Goal: Information Seeking & Learning: Learn about a topic

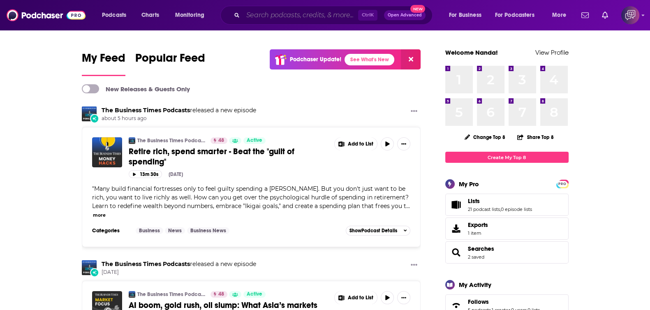
click at [329, 12] on input "Search podcasts, credits, & more..." at bounding box center [300, 15] width 115 height 13
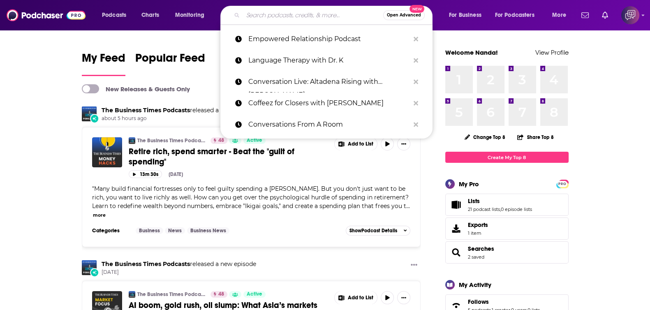
paste input "Brave New Edge"
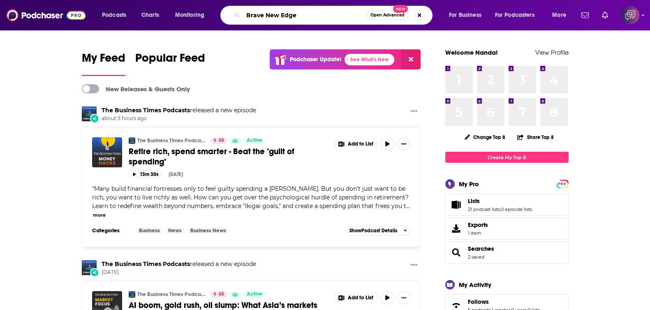
type input "Brave New Edge"
click at [372, 17] on button "Open Advanced New" at bounding box center [388, 15] width 42 height 10
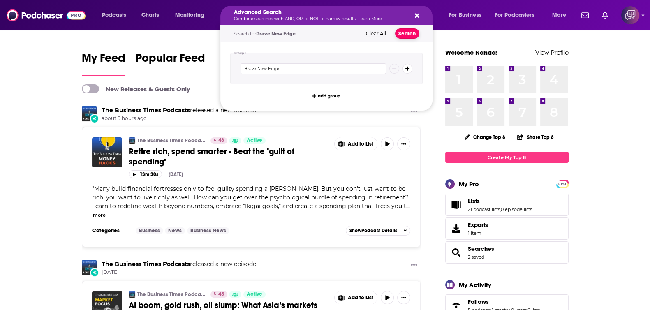
click at [409, 36] on button "Search" at bounding box center [407, 33] width 24 height 10
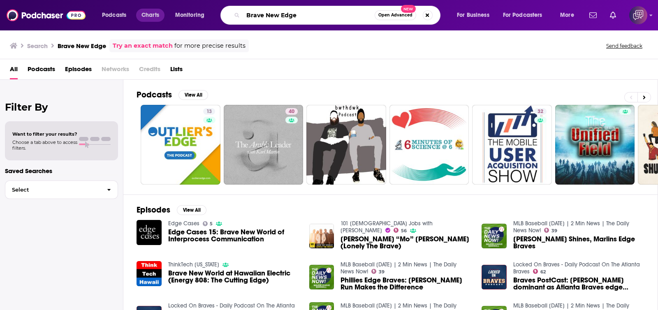
drag, startPoint x: 192, startPoint y: 11, endPoint x: 151, endPoint y: 10, distance: 40.3
click at [151, 10] on div "Podcasts Charts Monitoring Brave New Edge Open Advanced New For Business For Po…" at bounding box center [339, 15] width 486 height 19
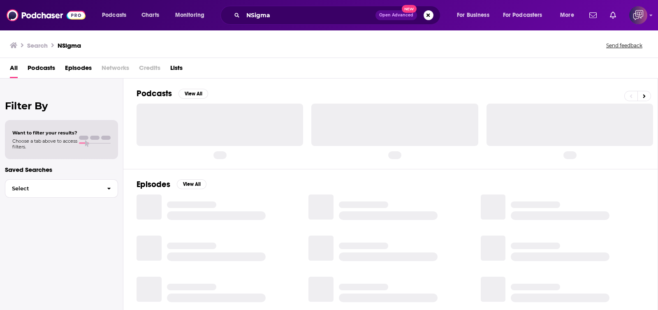
click at [148, 70] on span "Credits" at bounding box center [149, 69] width 21 height 17
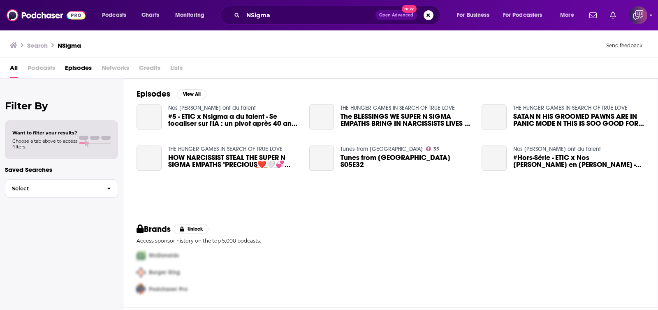
click at [144, 67] on span "Credits" at bounding box center [149, 69] width 21 height 17
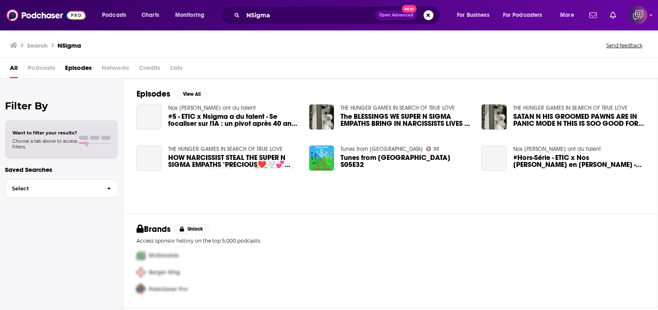
click at [285, 64] on div "All Podcasts Episodes Networks Credits Lists" at bounding box center [331, 69] width 642 height 17
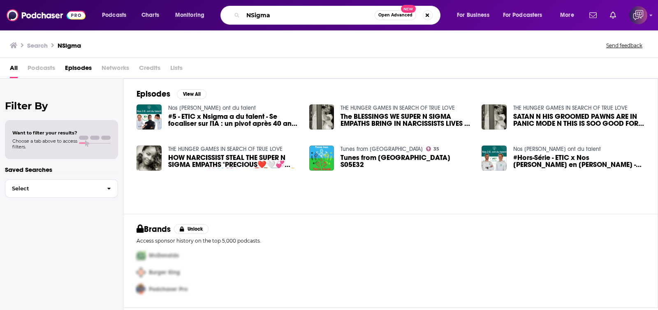
drag, startPoint x: 307, startPoint y: 15, endPoint x: 176, endPoint y: 26, distance: 131.6
click at [176, 26] on div "Podcasts Charts Monitoring NSigma Open Advanced New For Business For Podcasters…" at bounding box center [329, 15] width 658 height 30
paste input "Brave New Edge | Unfiltered Conversations on Data, AI, and"
type input "Brave New Edge | Unfiltered Conversations on Data, AI, and"
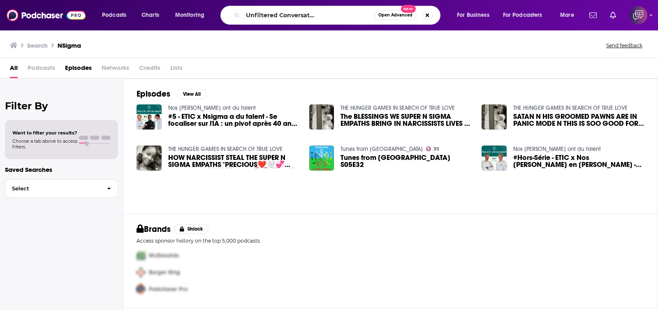
click at [383, 18] on button "Open Advanced New" at bounding box center [396, 15] width 42 height 10
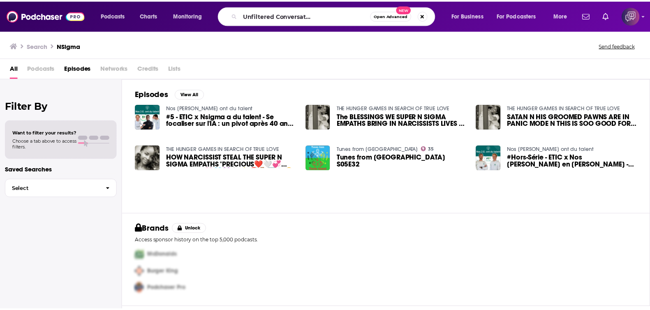
scroll to position [0, 0]
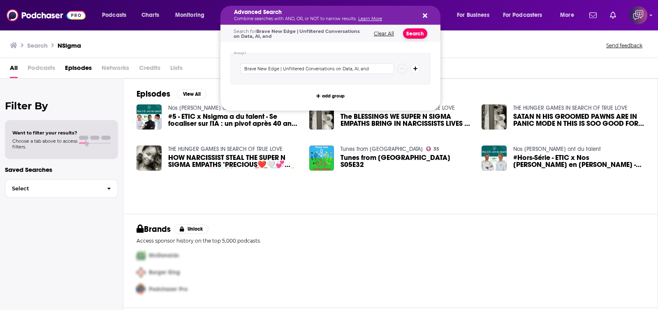
click at [418, 34] on button "Search" at bounding box center [415, 33] width 24 height 10
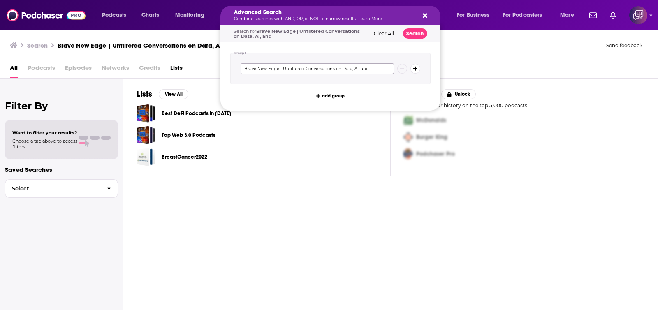
click at [309, 68] on input "Brave New Edge | Unfiltered Conversations on Data, AI, and" at bounding box center [317, 68] width 153 height 11
paste input "Podcast"
type input "Brave New Edge Podcast"
click at [416, 32] on button "Search" at bounding box center [415, 33] width 24 height 10
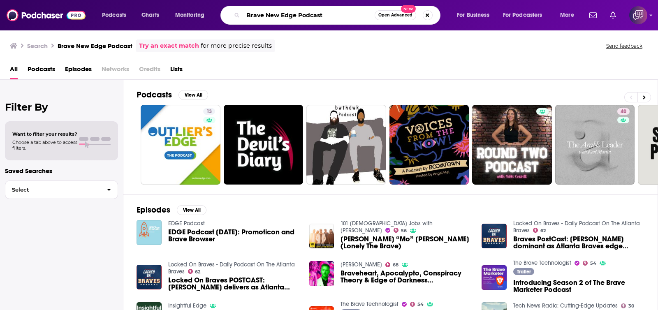
click at [330, 17] on input "Brave New Edge Podcast" at bounding box center [309, 15] width 132 height 13
paste input "Unfiltered Conversations on Data, AI"
type input "Unfiltered Conversations on Data, AI"
click at [394, 15] on span "Open Advanced" at bounding box center [395, 15] width 34 height 4
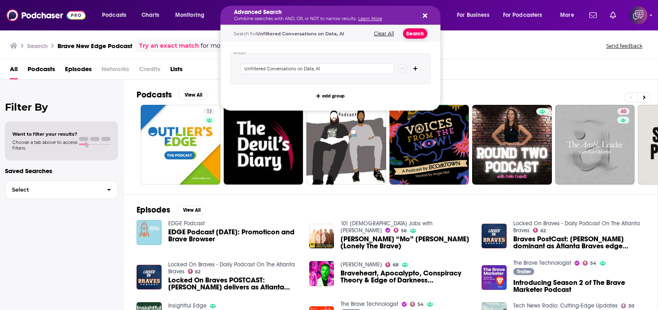
click at [419, 33] on button "Search" at bounding box center [415, 33] width 24 height 10
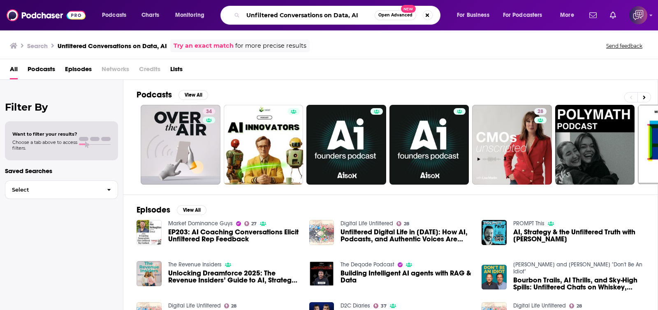
click at [269, 17] on input "Unfiltered Conversations on Data, AI" at bounding box center [309, 15] width 132 height 13
paste input "All It Takes Is A Goal"
type input "All It Takes Is A Goal"
click at [399, 13] on span "Open Advanced" at bounding box center [395, 15] width 34 height 4
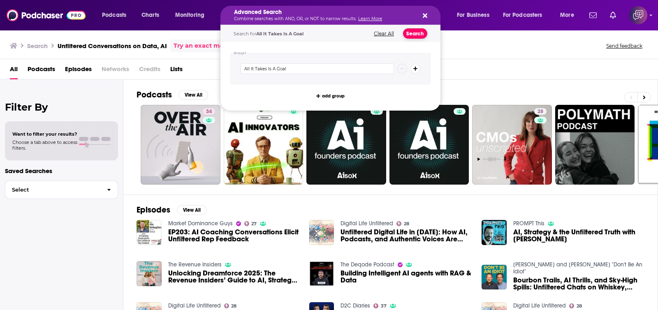
click at [411, 32] on button "Search" at bounding box center [415, 33] width 24 height 10
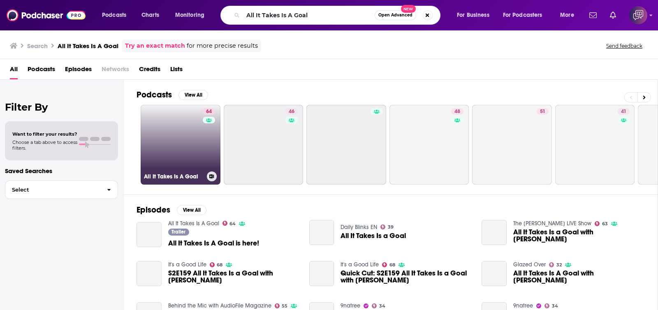
click at [183, 139] on link "64 All It Takes Is A Goal" at bounding box center [181, 145] width 80 height 80
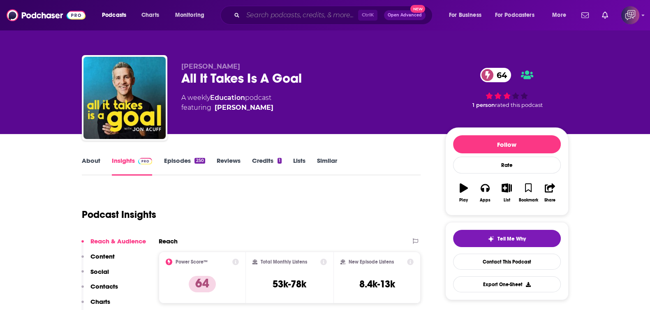
click at [334, 13] on input "Search podcasts, credits, & more..." at bounding box center [300, 15] width 115 height 13
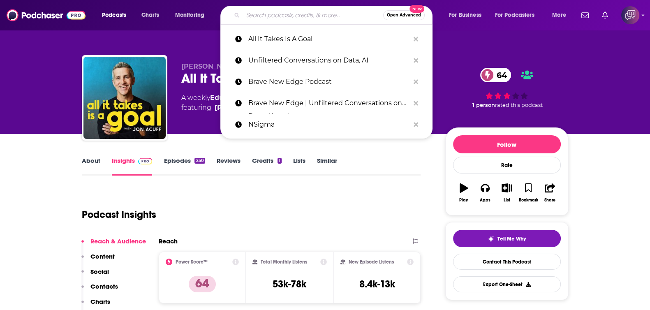
paste input "Grimerica Outlawed"
type input "Grimerica Outlawed"
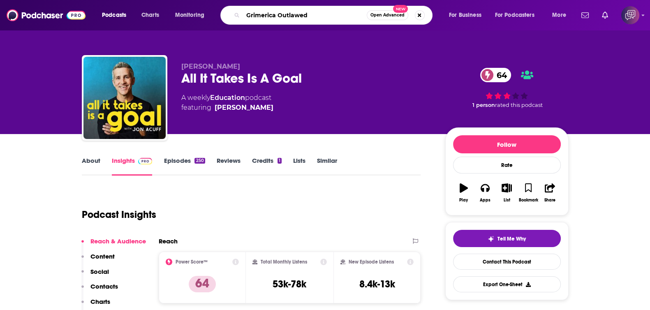
click at [366, 14] on input "Grimerica Outlawed" at bounding box center [305, 15] width 124 height 13
click at [391, 18] on button "Open Advanced New" at bounding box center [388, 15] width 42 height 10
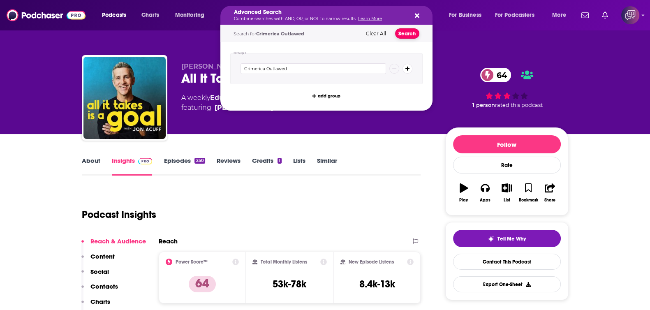
click at [397, 36] on button "Search" at bounding box center [407, 33] width 24 height 10
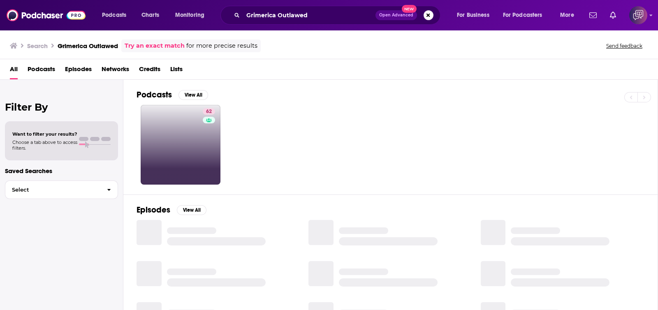
click at [184, 147] on link "62" at bounding box center [181, 145] width 80 height 80
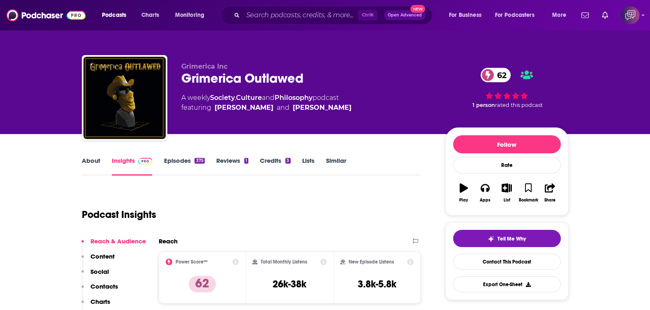
click at [95, 164] on link "About" at bounding box center [91, 166] width 19 height 19
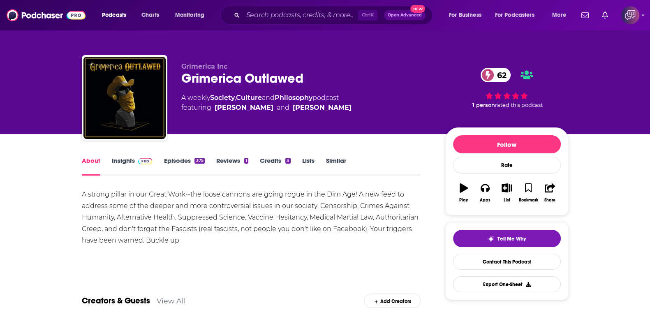
drag, startPoint x: 95, startPoint y: 164, endPoint x: 239, endPoint y: 2, distance: 217.1
click at [126, 168] on link "Insights" at bounding box center [132, 166] width 41 height 19
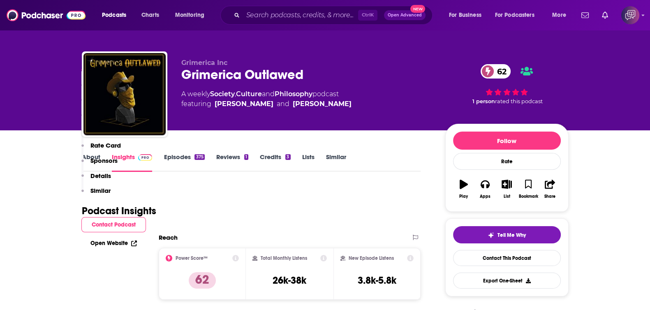
scroll to position [205, 0]
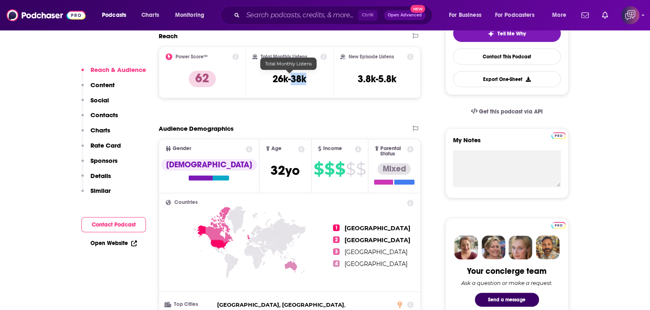
drag, startPoint x: 310, startPoint y: 78, endPoint x: 291, endPoint y: 76, distance: 19.0
click at [291, 76] on div "Total Monthly Listens 26k-38k" at bounding box center [290, 72] width 74 height 38
copy h3 "38k"
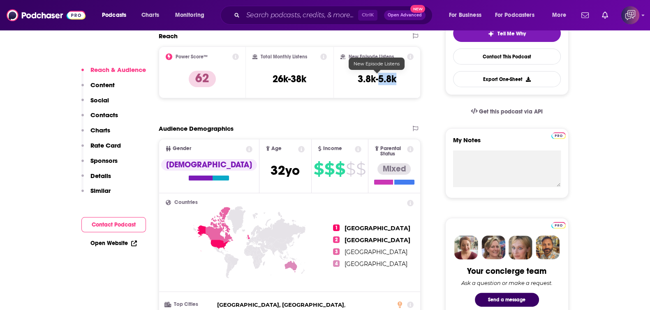
drag, startPoint x: 403, startPoint y: 77, endPoint x: 380, endPoint y: 75, distance: 22.7
click at [380, 75] on div "New Episode Listens 3.8k-5.8k" at bounding box center [378, 72] width 74 height 38
copy h3 "5.8k"
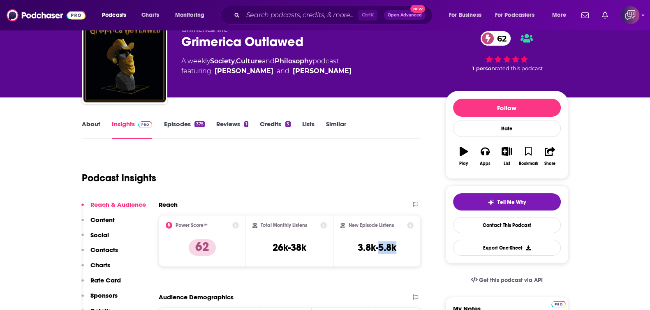
scroll to position [0, 0]
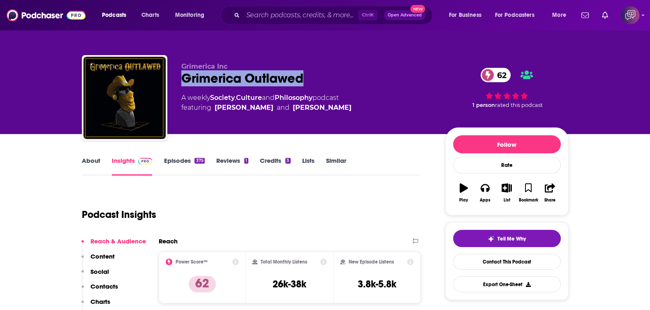
drag, startPoint x: 226, startPoint y: 76, endPoint x: 309, endPoint y: 76, distance: 82.3
click at [309, 76] on div "Grimerica Inc Grimerica Outlawed 62 A weekly Society , Culture and Philosophy p…" at bounding box center [325, 99] width 487 height 89
copy h2 "Grimerica Outlawed"
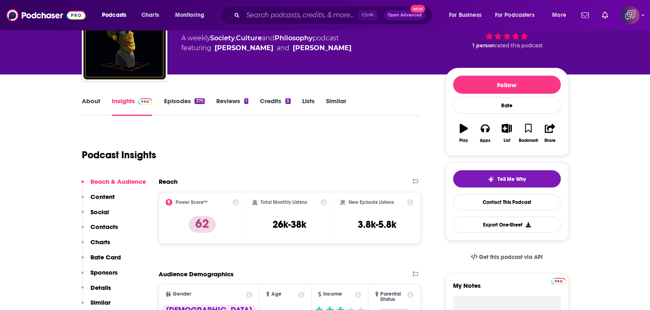
scroll to position [102, 0]
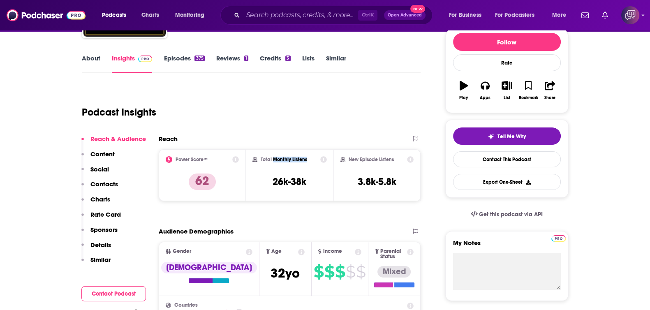
drag, startPoint x: 279, startPoint y: 160, endPoint x: 274, endPoint y: 162, distance: 6.0
click at [274, 162] on div "Total Monthly Listens 26k-38k" at bounding box center [290, 175] width 74 height 38
copy h2 "Monthly Listens"
drag, startPoint x: 304, startPoint y: 179, endPoint x: 292, endPoint y: 179, distance: 12.8
click at [292, 179] on h3 "26k-38k" at bounding box center [290, 182] width 34 height 12
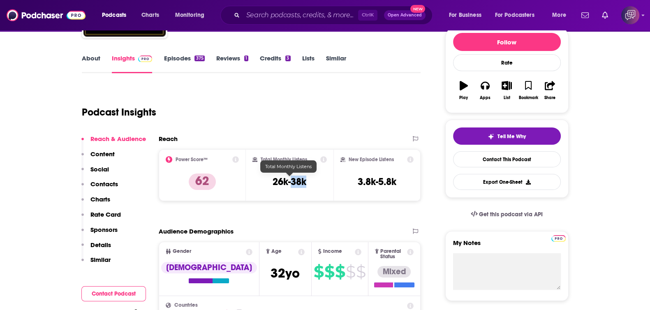
copy h3 "38k"
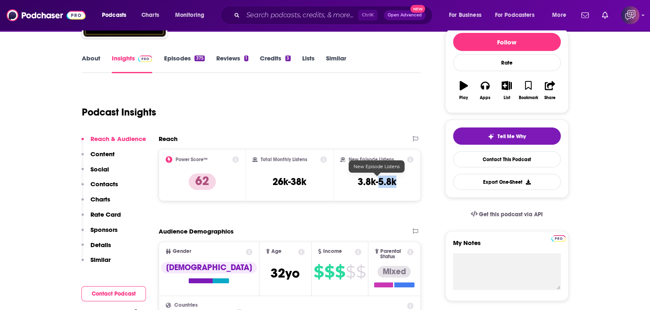
drag, startPoint x: 399, startPoint y: 178, endPoint x: 379, endPoint y: 177, distance: 20.2
click at [379, 177] on div "New Episode Listens 3.8k-5.8k" at bounding box center [378, 175] width 74 height 38
copy h3 "5.8k"
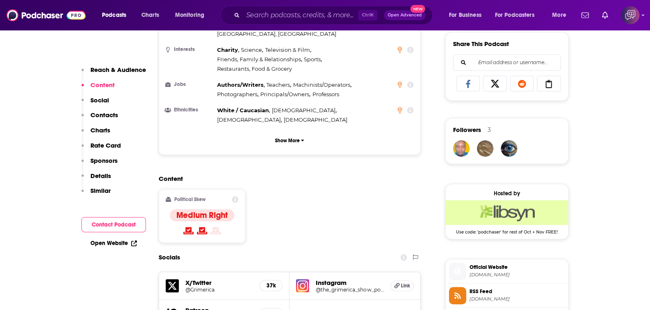
scroll to position [617, 0]
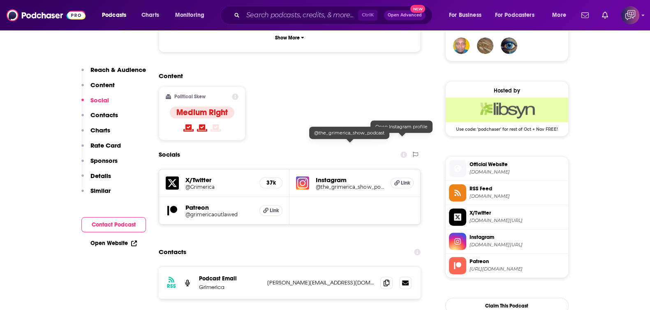
click at [358, 184] on h5 "@the_grimerica_show_podcast" at bounding box center [350, 187] width 68 height 6
click at [204, 211] on h5 "@grimericaoutlawed" at bounding box center [220, 214] width 68 height 6
